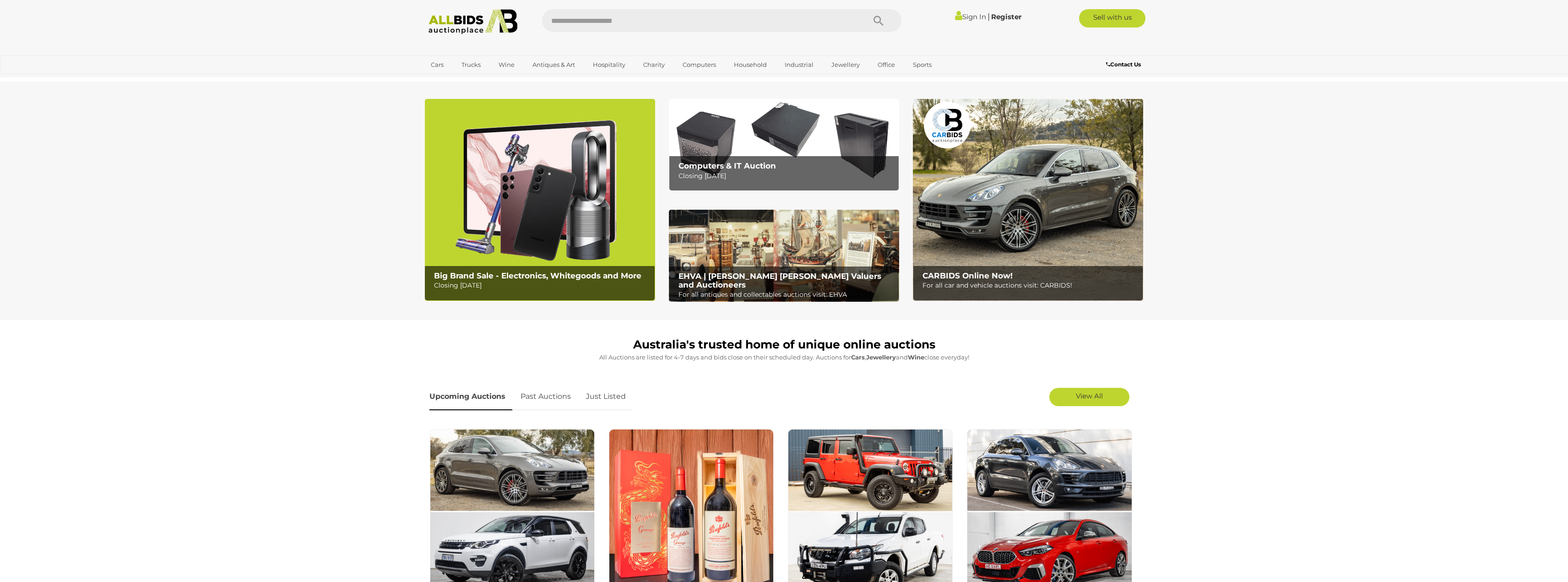
click at [783, 134] on img at bounding box center [784, 144] width 230 height 92
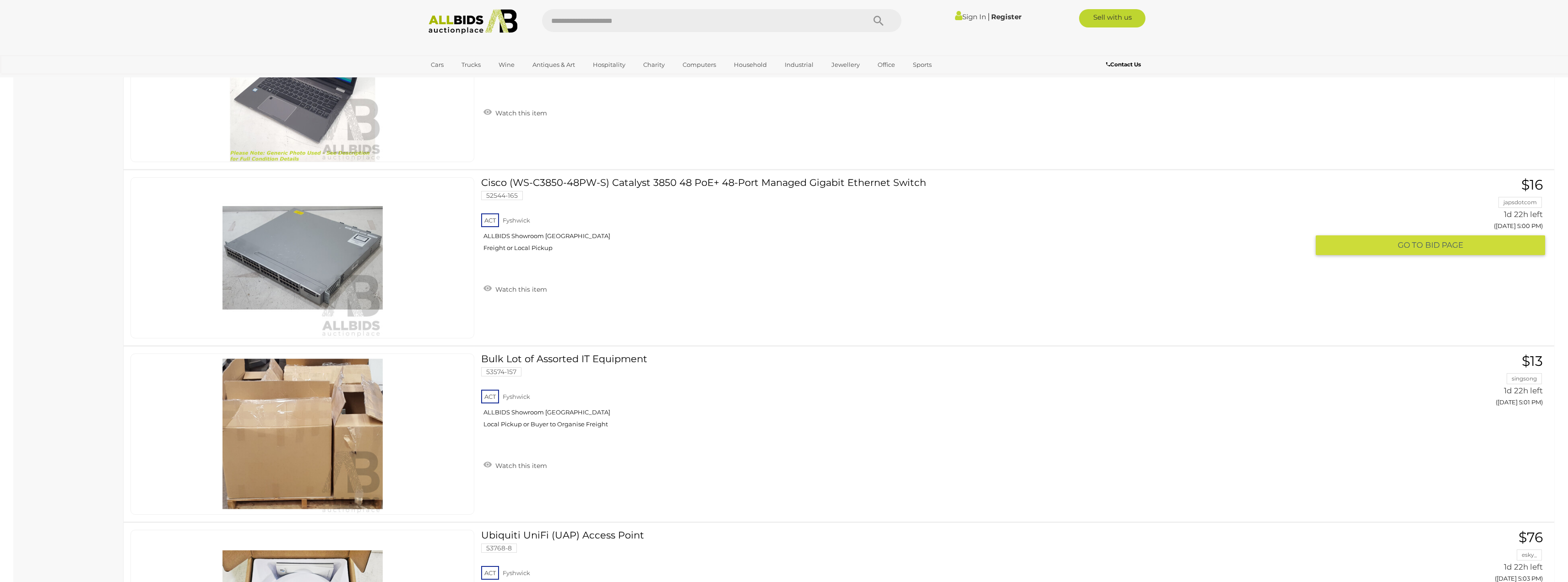
scroll to position [4304, 0]
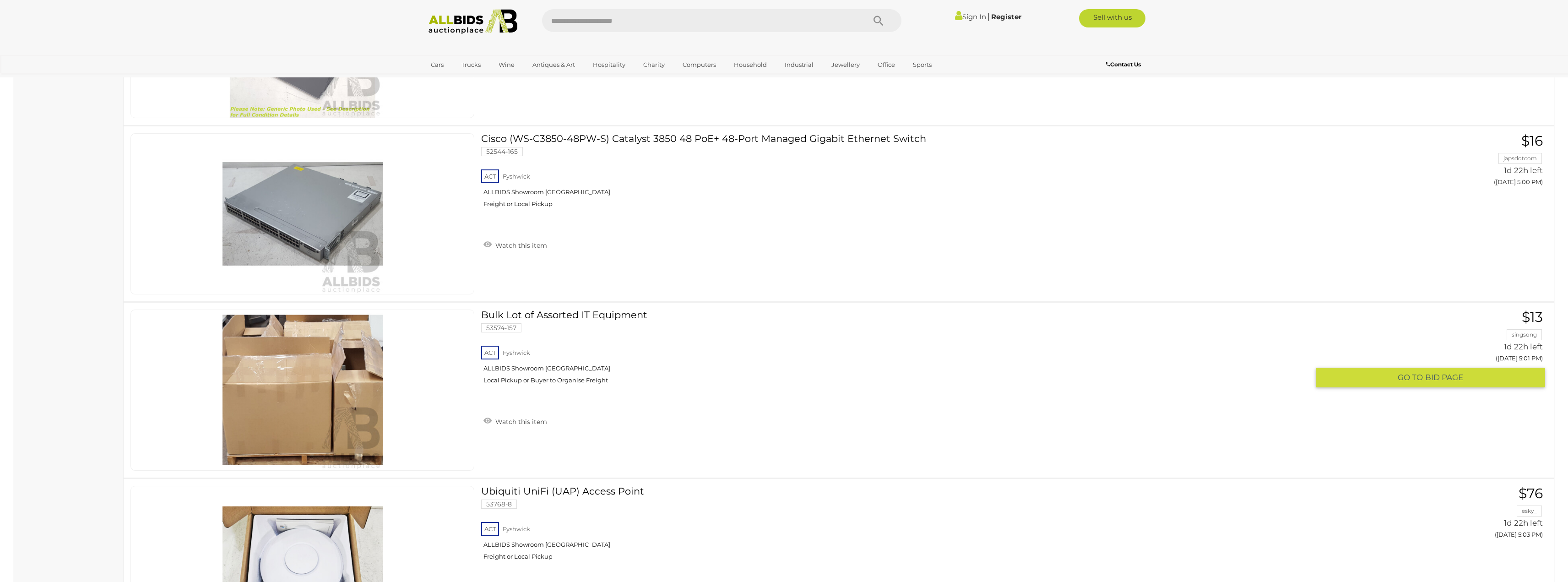
click at [610, 318] on link "Bulk Lot of Assorted IT Equipment 53574-157 ACT Fyshwick ALLBIDS Showroom Fyshw…" at bounding box center [898, 350] width 821 height 82
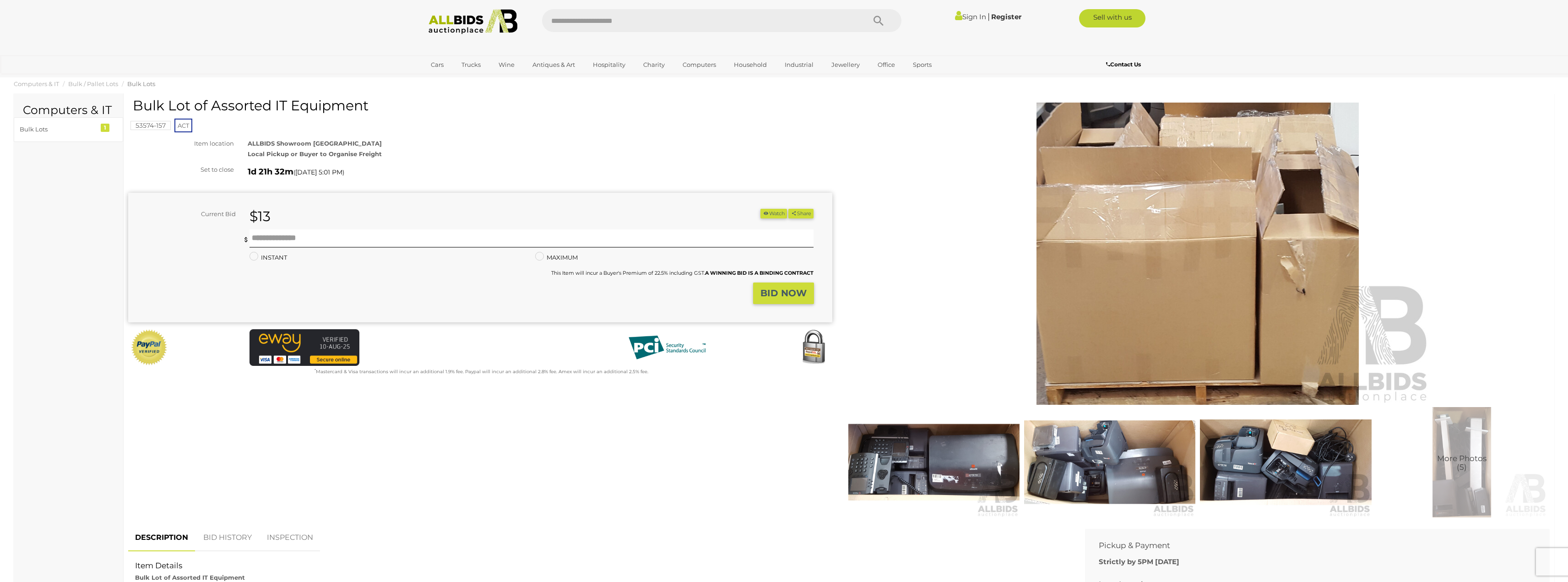
scroll to position [91, 0]
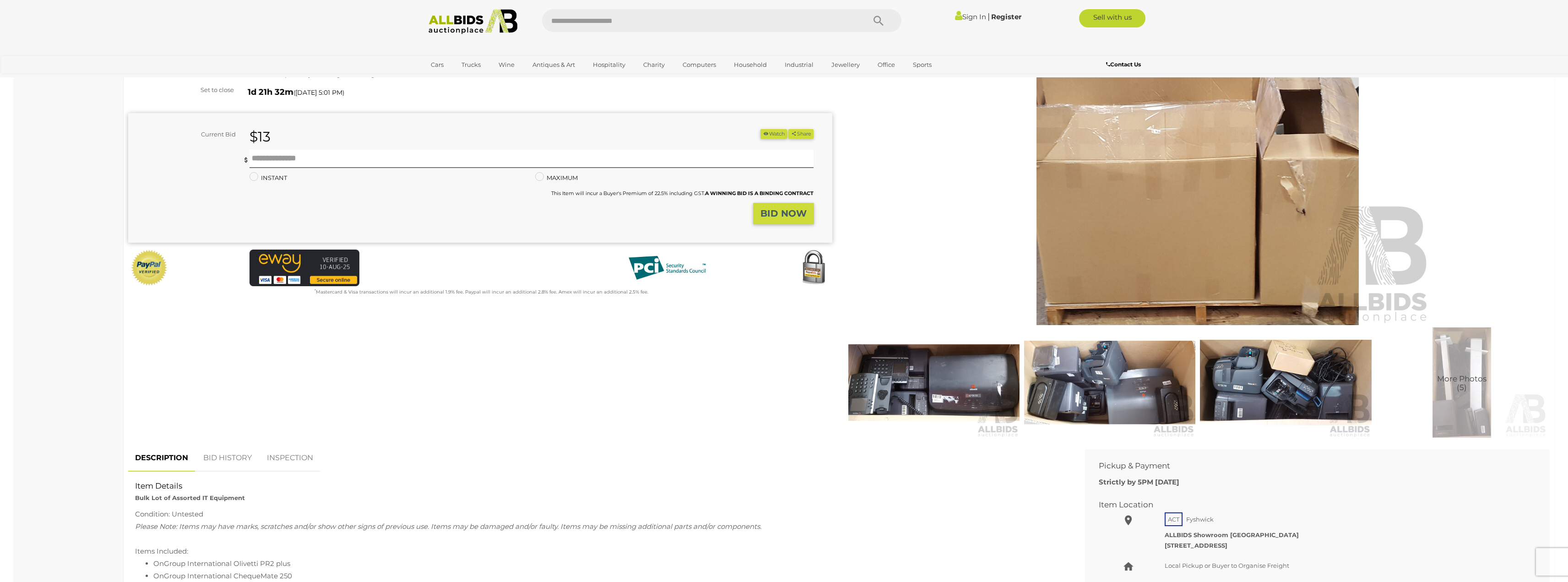
click at [1147, 390] on img at bounding box center [1109, 382] width 171 height 110
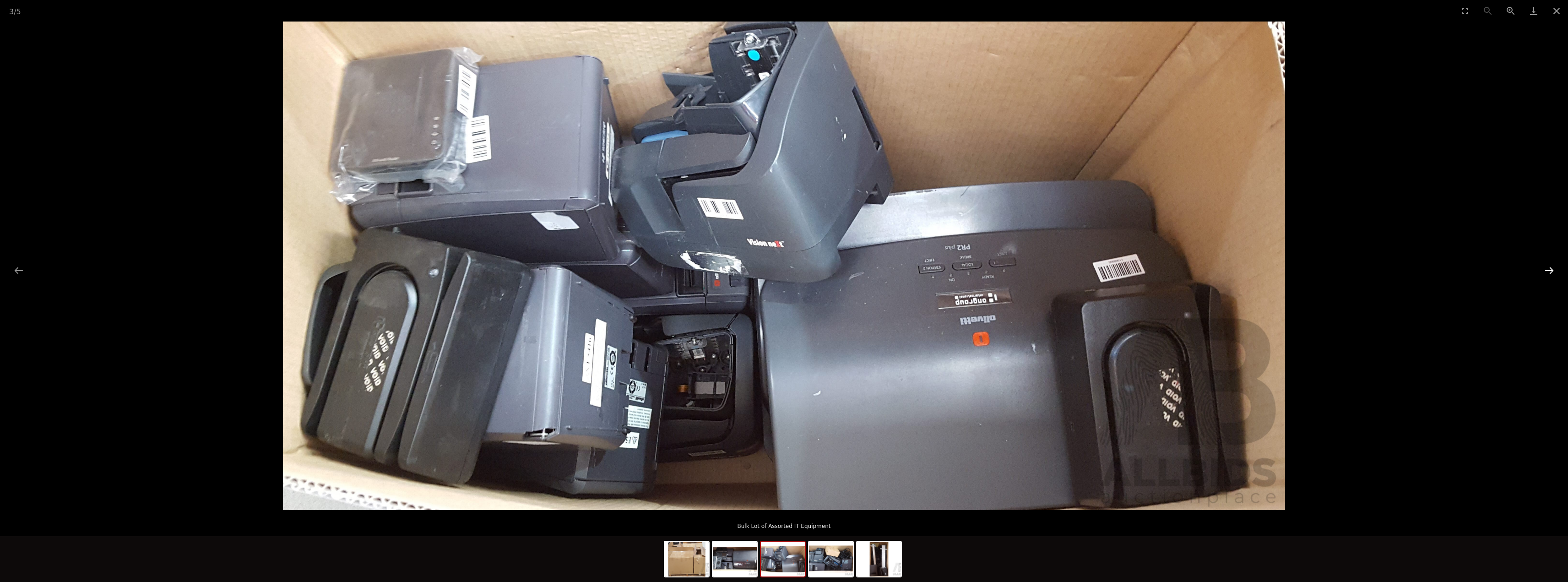
click at [1552, 271] on button "Next slide" at bounding box center [1549, 270] width 19 height 18
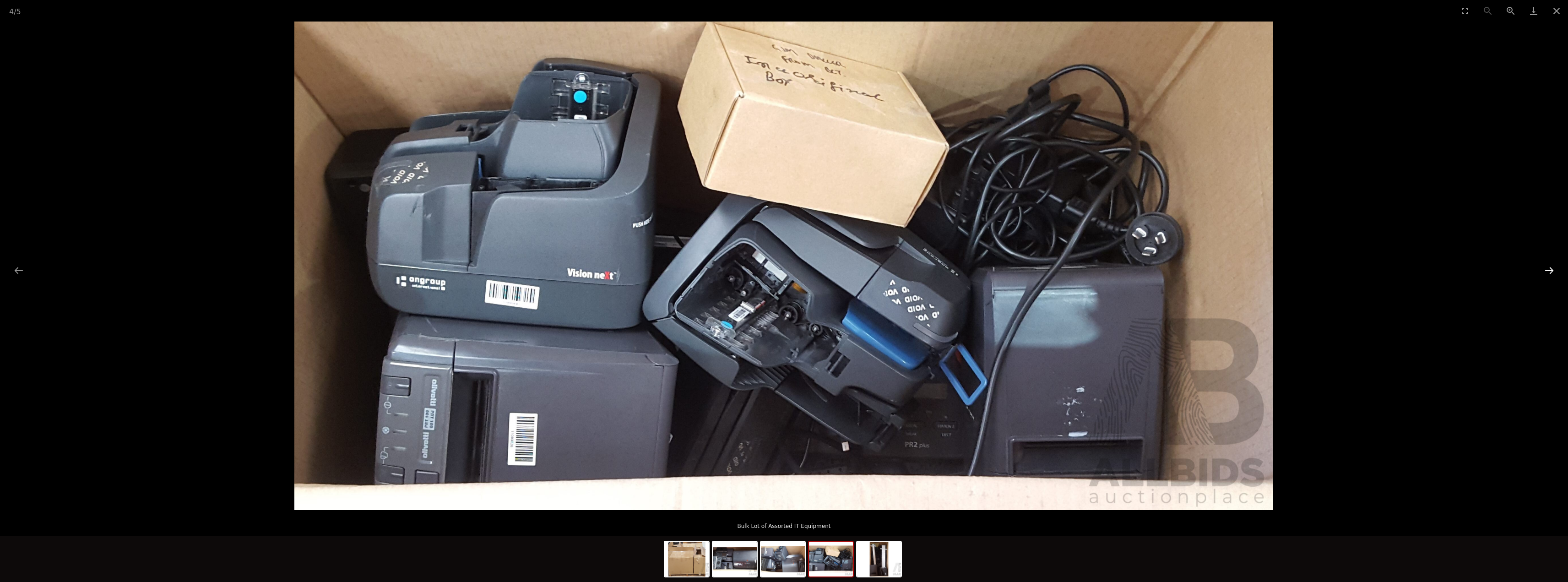
click at [1554, 269] on button "Next slide" at bounding box center [1549, 270] width 19 height 18
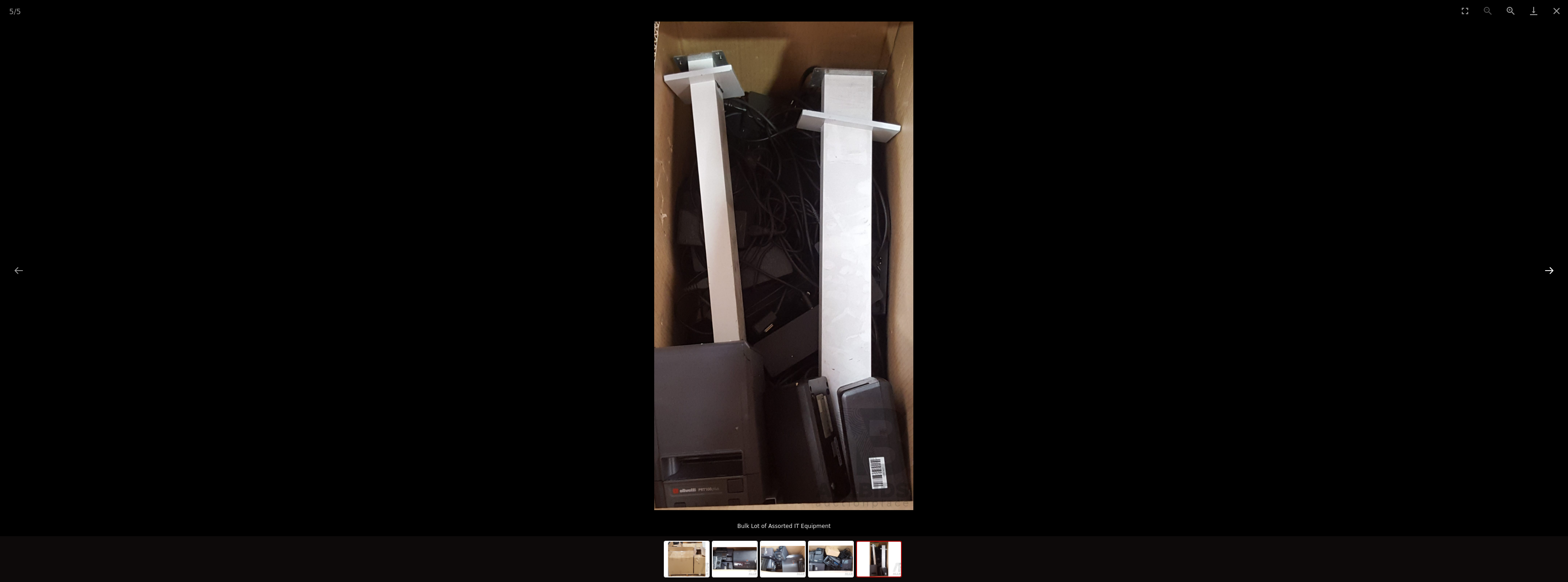
click at [1552, 270] on button "Next slide" at bounding box center [1549, 270] width 19 height 18
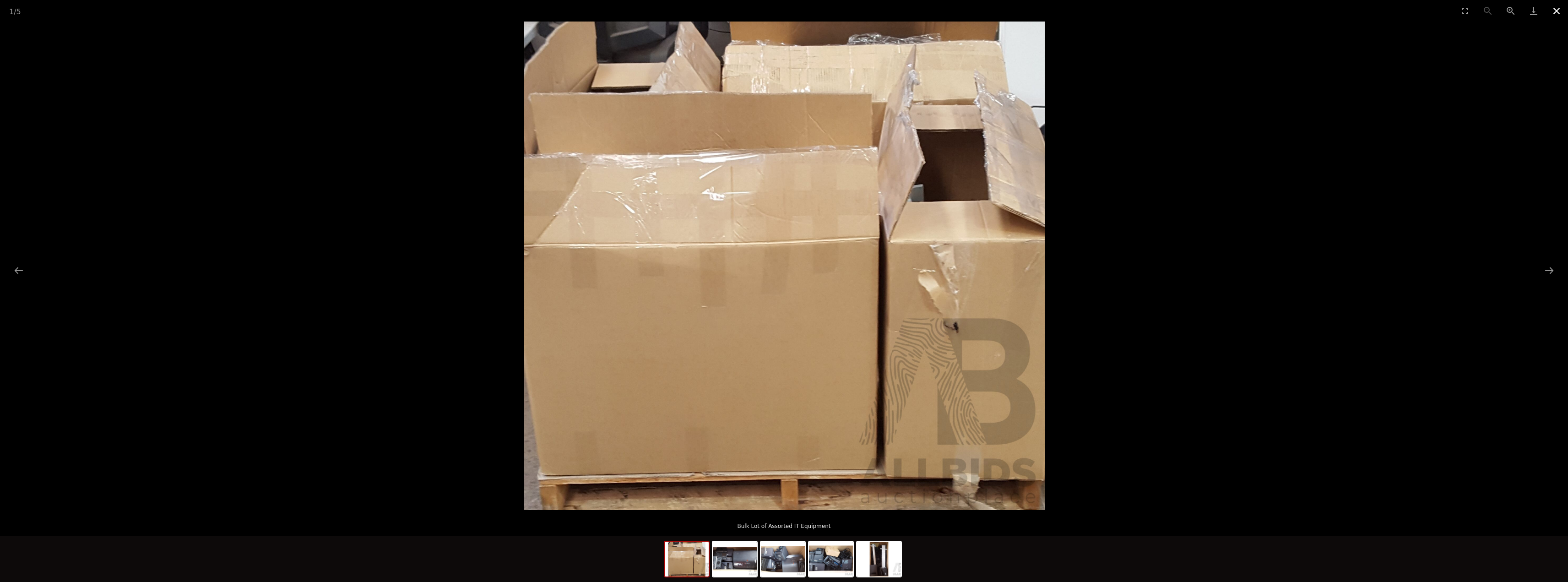
click at [1560, 7] on button "Close gallery" at bounding box center [1556, 10] width 23 height 21
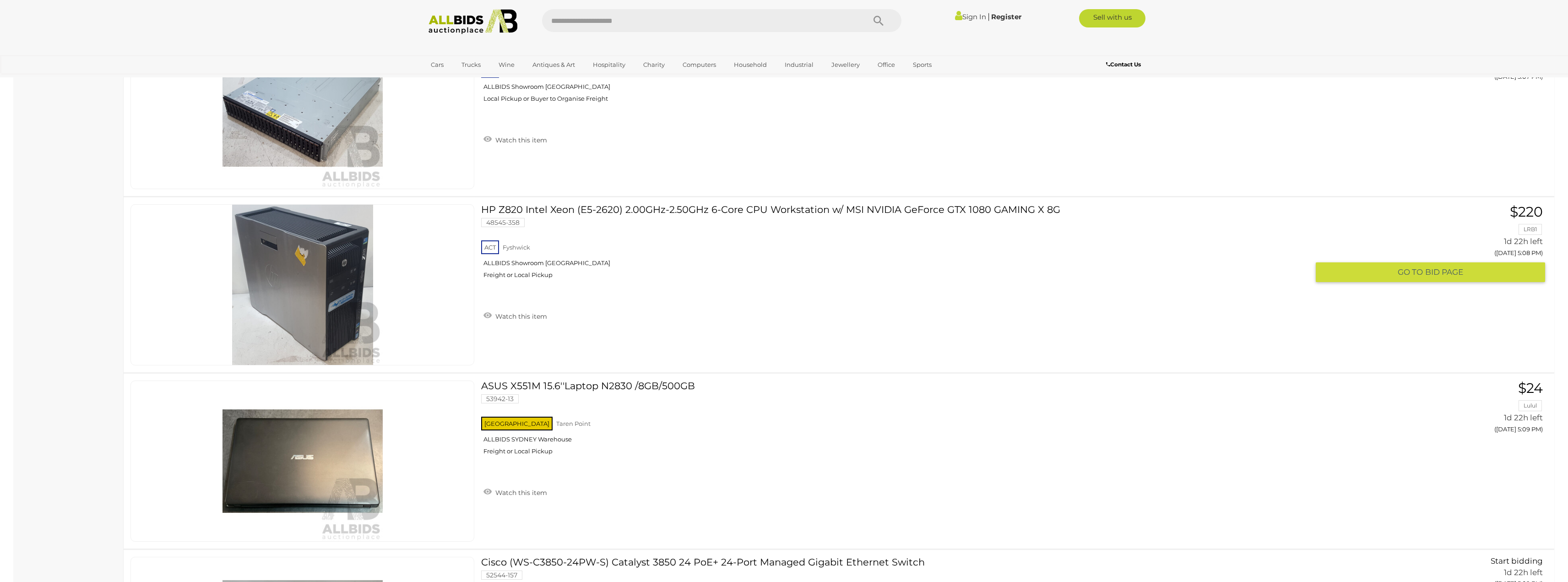
scroll to position [5815, 0]
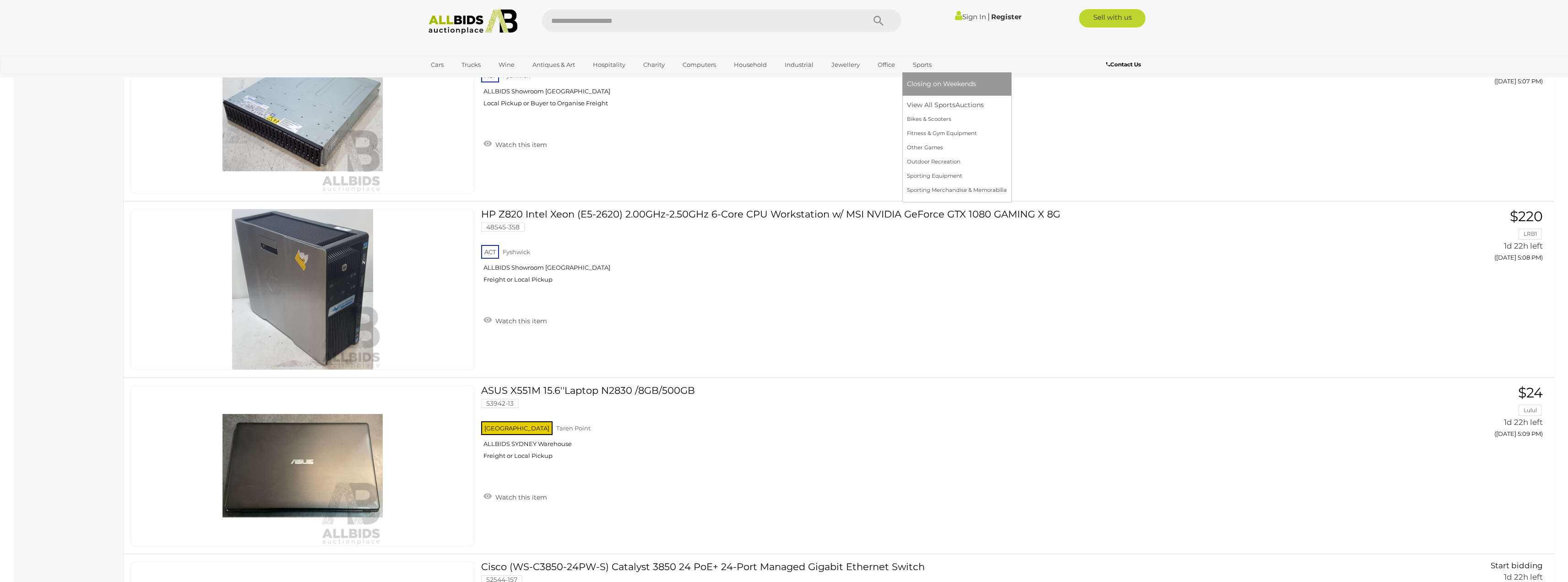
click at [923, 65] on link "Sports" at bounding box center [922, 65] width 30 height 15
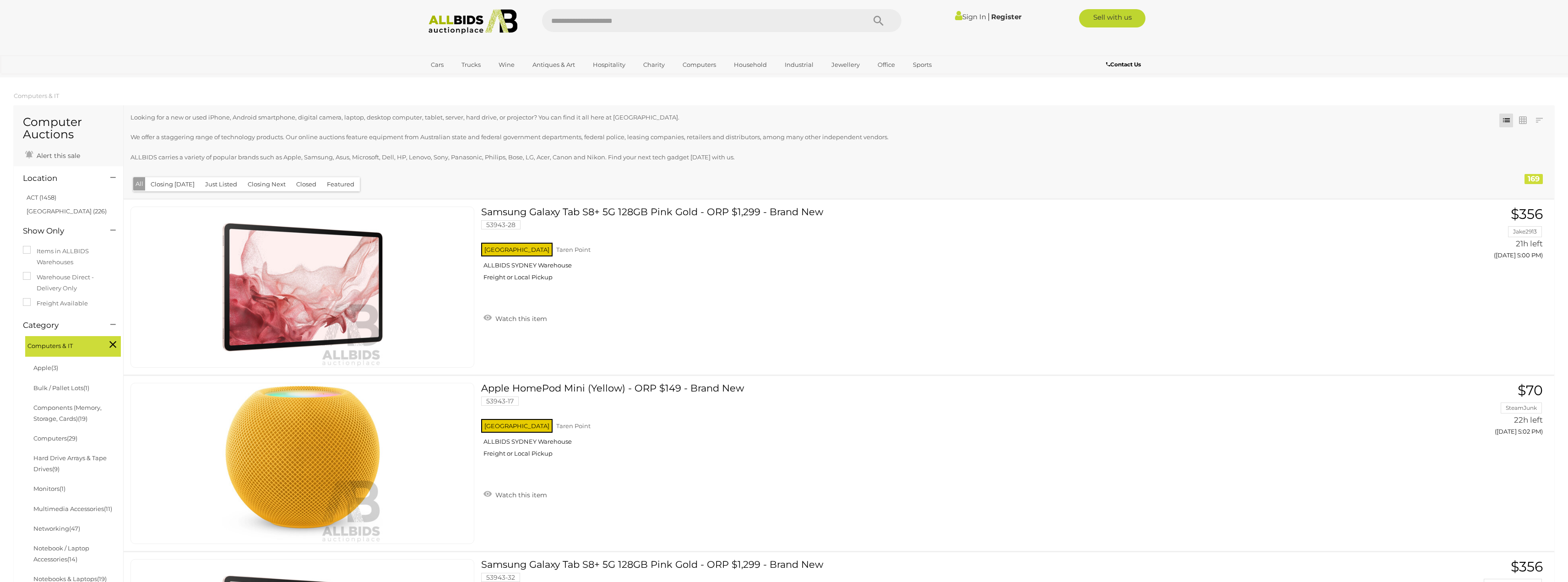
scroll to position [5815, 0]
